Goal: Task Accomplishment & Management: Manage account settings

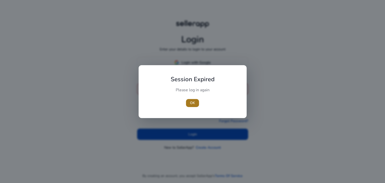
click at [190, 104] on span "OK" at bounding box center [192, 102] width 5 height 5
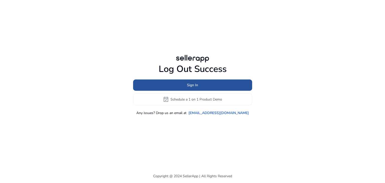
click at [200, 85] on span at bounding box center [192, 85] width 119 height 12
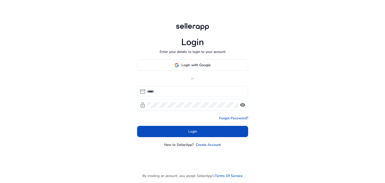
click at [177, 88] on div at bounding box center [195, 91] width 97 height 11
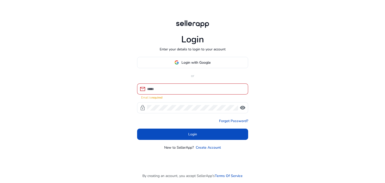
click at [177, 88] on div at bounding box center [195, 88] width 97 height 11
click at [176, 90] on input at bounding box center [195, 89] width 97 height 6
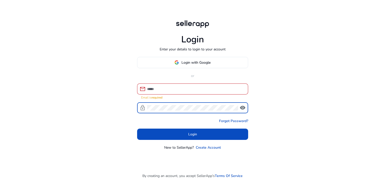
click at [170, 91] on input at bounding box center [195, 89] width 97 height 6
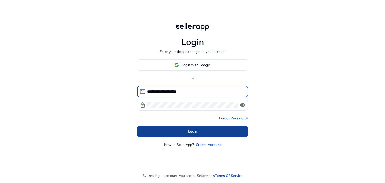
type input "**********"
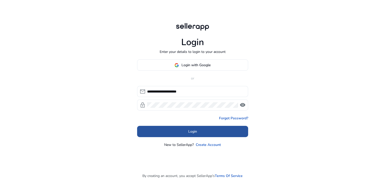
click at [179, 129] on span at bounding box center [192, 131] width 111 height 12
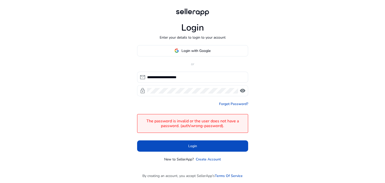
click at [244, 91] on span "visibility" at bounding box center [242, 91] width 6 height 6
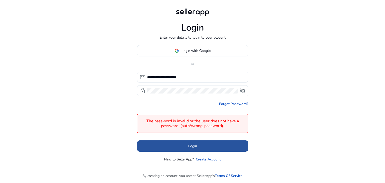
click at [197, 145] on span at bounding box center [192, 146] width 111 height 12
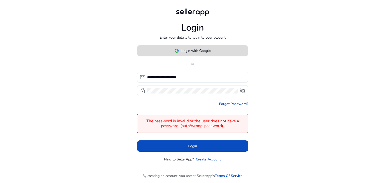
click at [198, 47] on span at bounding box center [192, 51] width 110 height 12
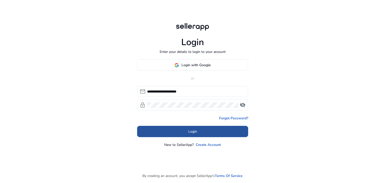
click at [209, 131] on span at bounding box center [192, 131] width 111 height 12
